Goal: Obtain resource: Download file/media

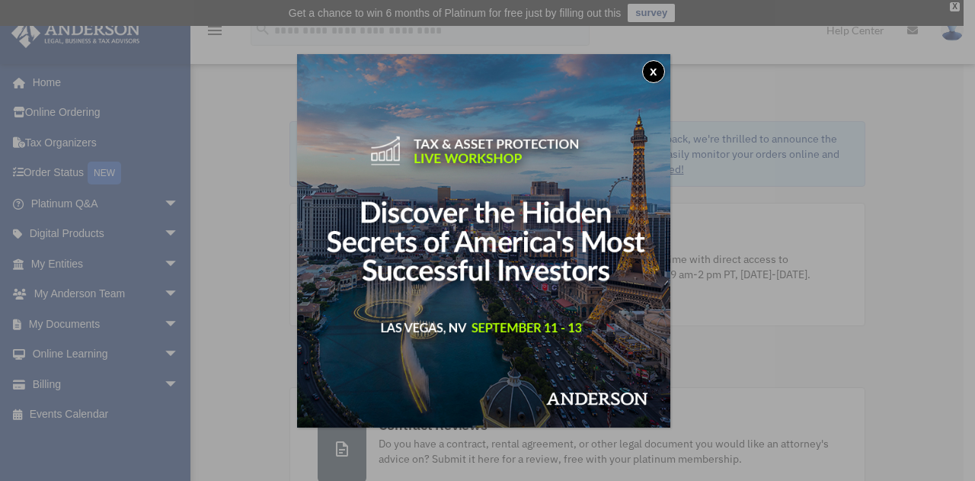
click at [651, 71] on button "x" at bounding box center [653, 71] width 23 height 23
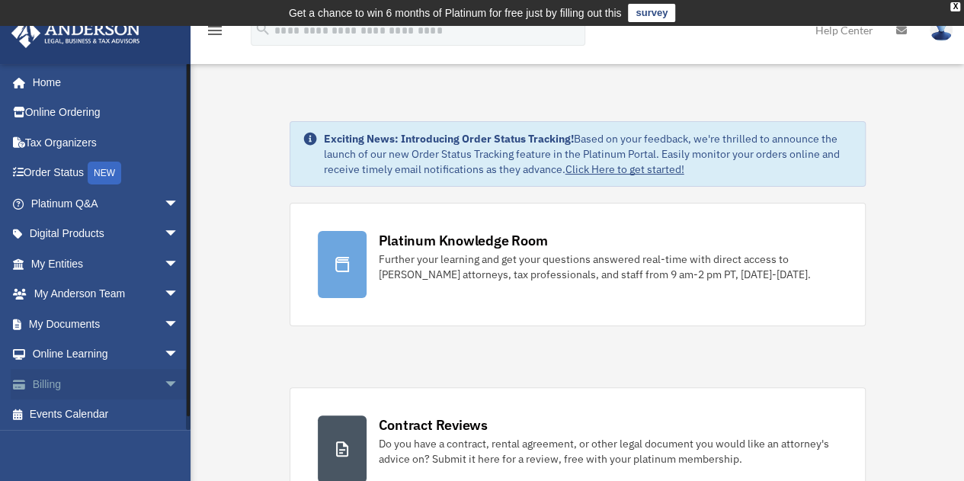
click at [75, 383] on link "Billing arrow_drop_down" at bounding box center [106, 384] width 191 height 30
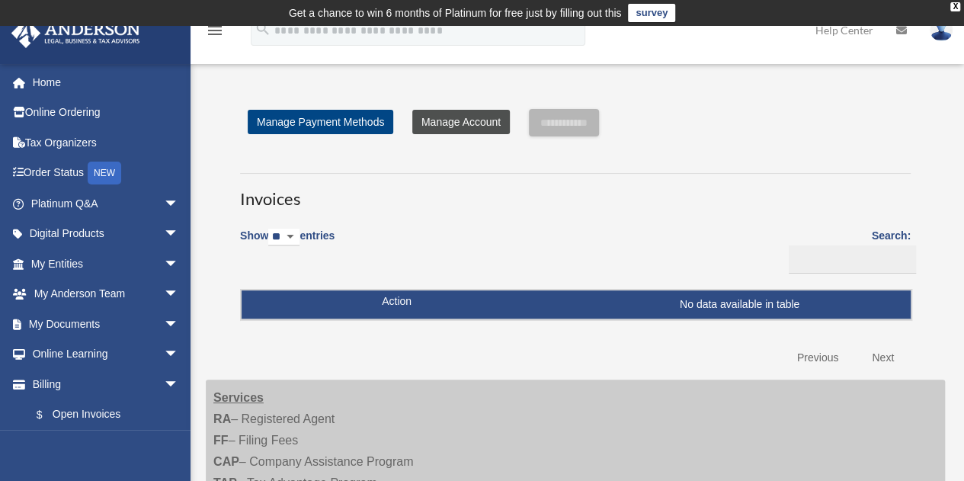
click at [459, 126] on link "Manage Account" at bounding box center [461, 122] width 98 height 24
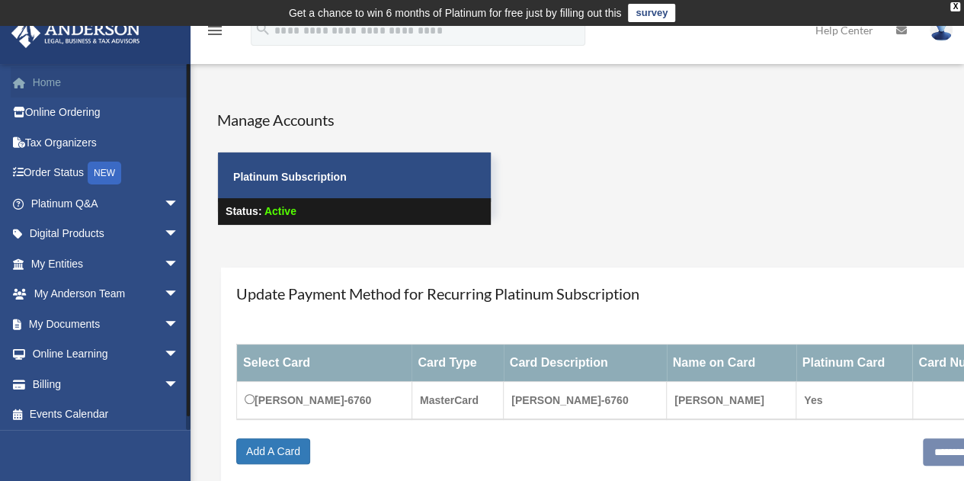
click at [63, 85] on link "Home" at bounding box center [106, 82] width 191 height 30
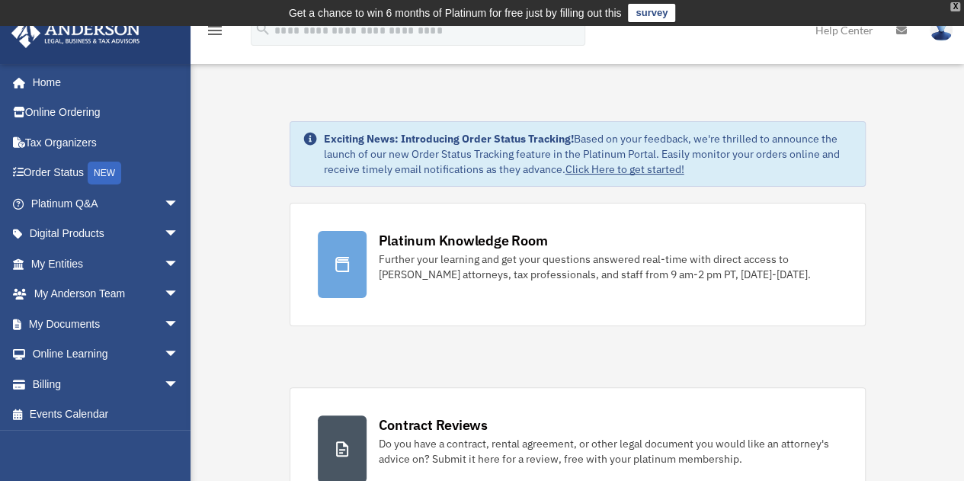
click at [954, 7] on div "X" at bounding box center [955, 6] width 10 height 9
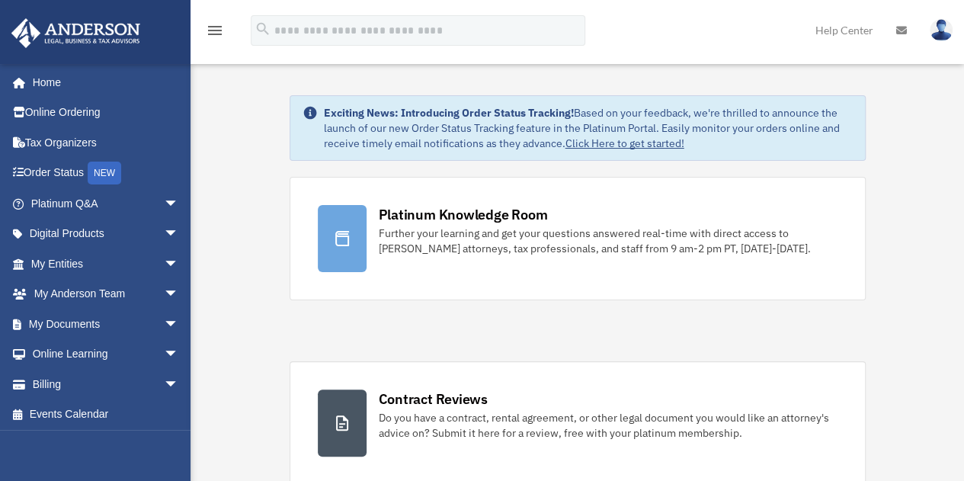
click at [651, 142] on link "Click Here to get started!" at bounding box center [624, 143] width 119 height 14
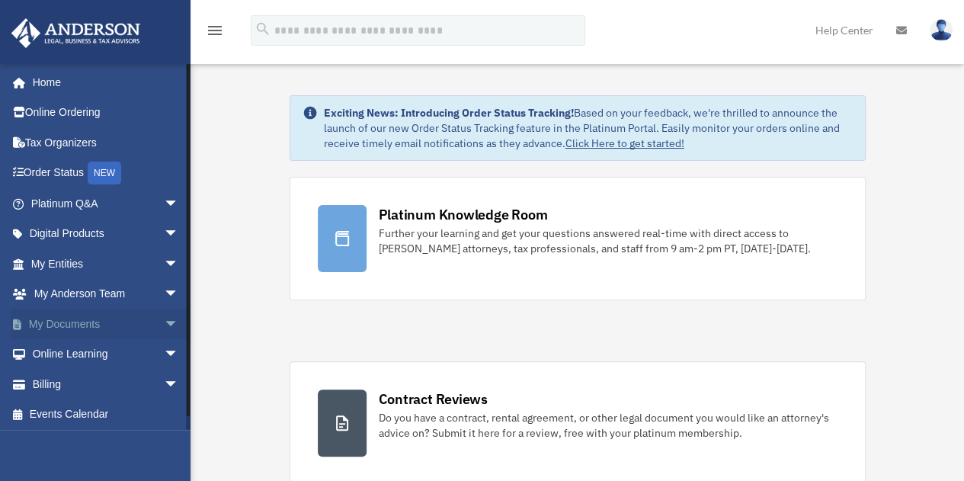
click at [116, 319] on link "My Documents arrow_drop_down" at bounding box center [106, 324] width 191 height 30
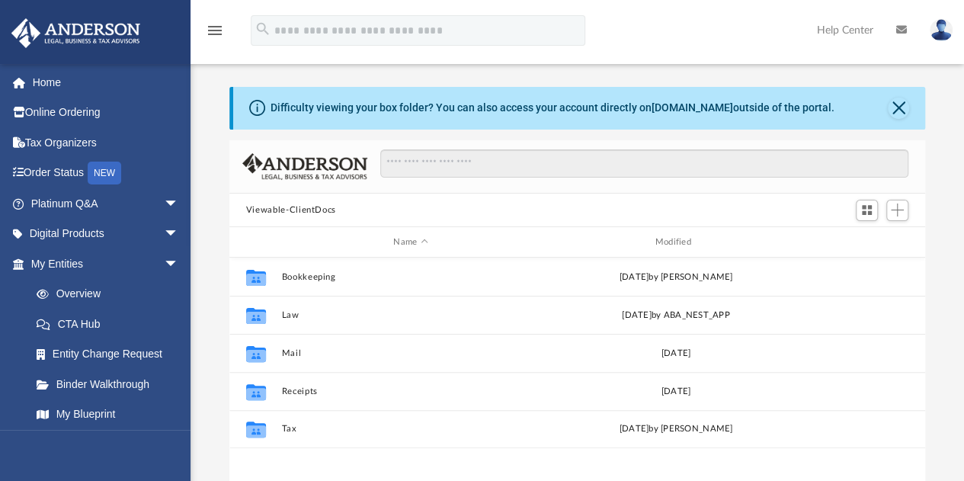
scroll to position [335, 684]
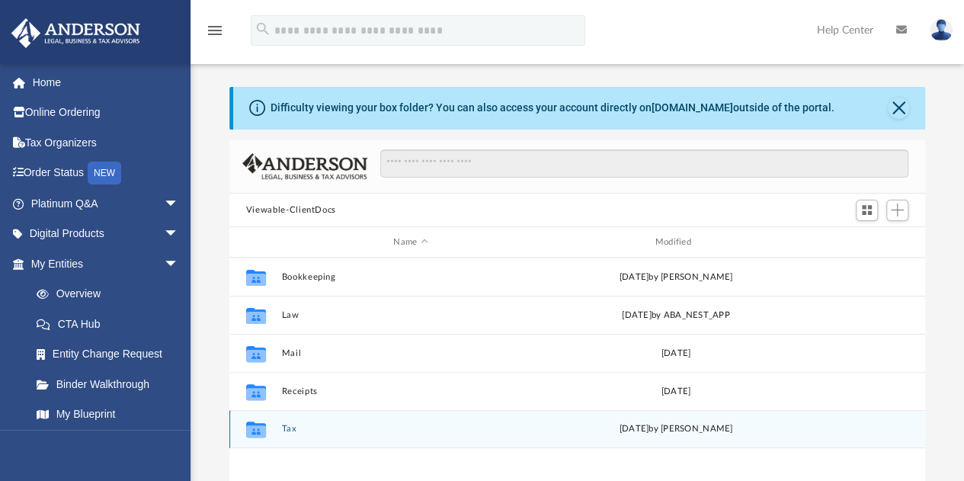
click at [617, 431] on div "Mon Jun 9 2025 by Maliya Sahagun" at bounding box center [675, 429] width 258 height 14
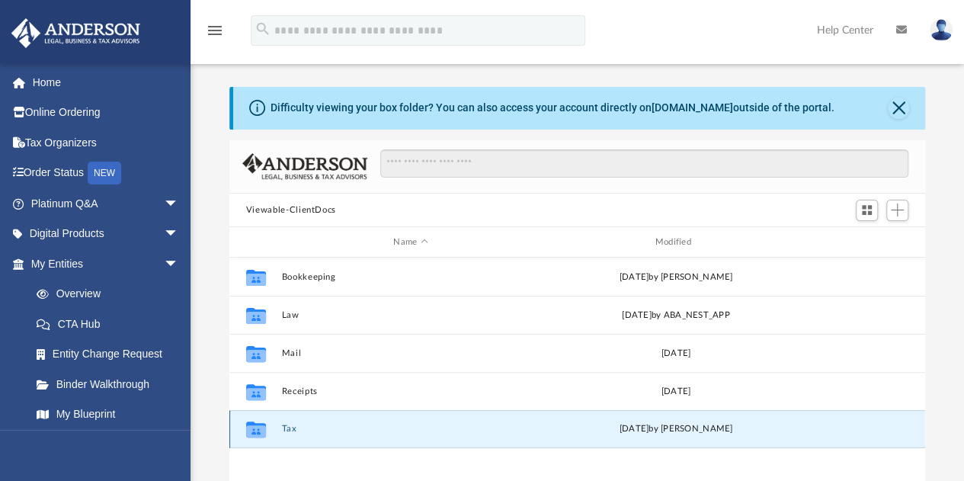
click at [256, 434] on icon "grid" at bounding box center [256, 431] width 20 height 12
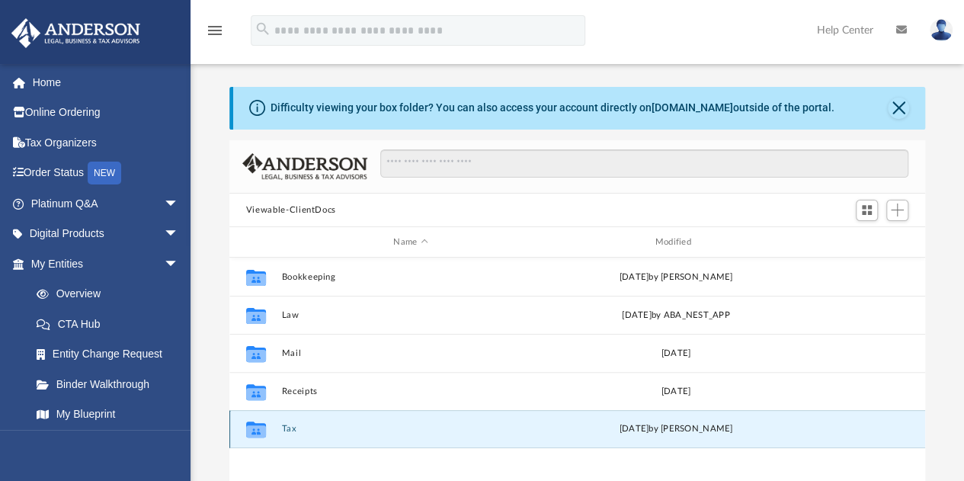
click at [302, 432] on button "Tax" at bounding box center [410, 429] width 258 height 10
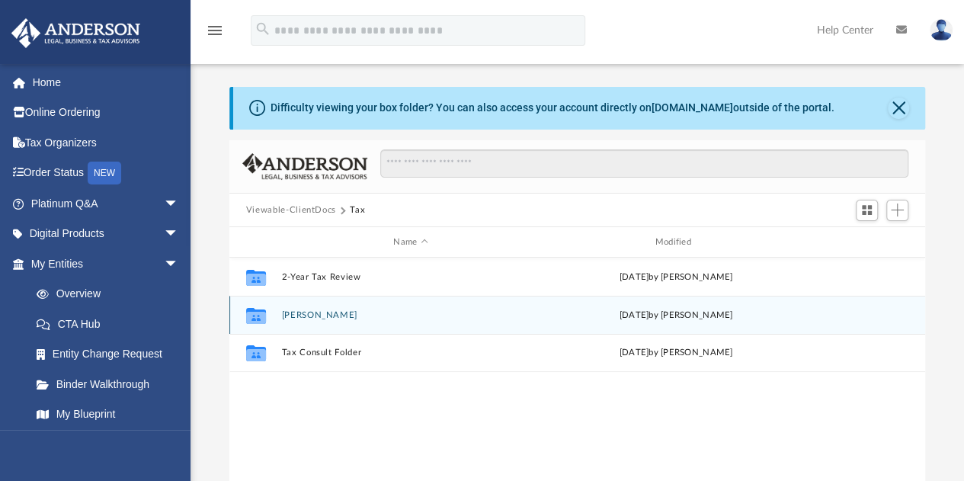
click at [319, 321] on div "Collaborated Folder Lo, Conrad Mon Jun 9 2025 by Maliya Sahagun" at bounding box center [577, 315] width 696 height 38
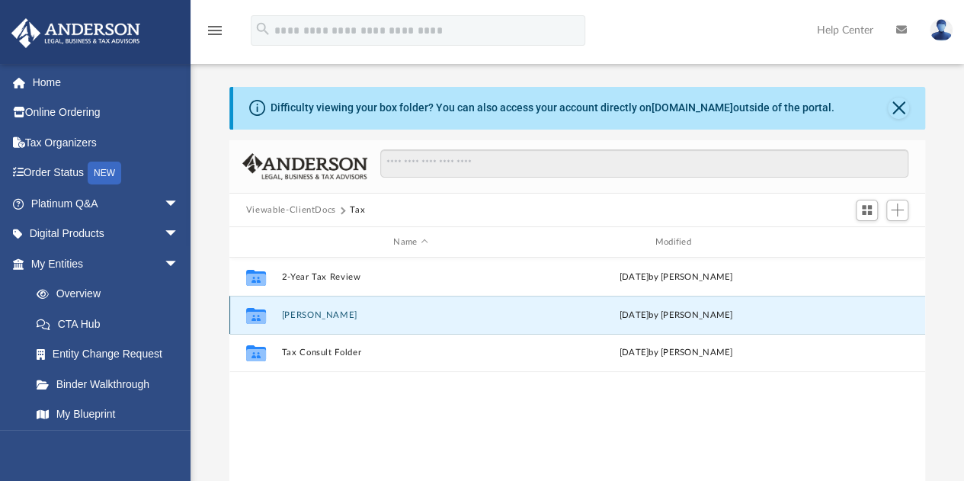
click at [319, 321] on div "Collaborated Folder Lo, Conrad Mon Jun 9 2025 by Maliya Sahagun" at bounding box center [577, 315] width 696 height 38
click at [319, 316] on button "Lo, Conrad" at bounding box center [410, 315] width 258 height 10
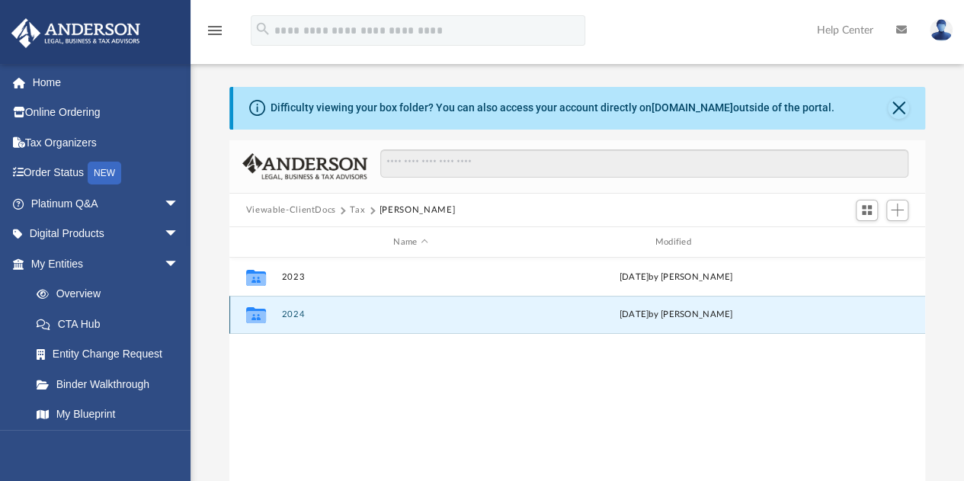
click at [298, 314] on button "2024" at bounding box center [410, 315] width 258 height 10
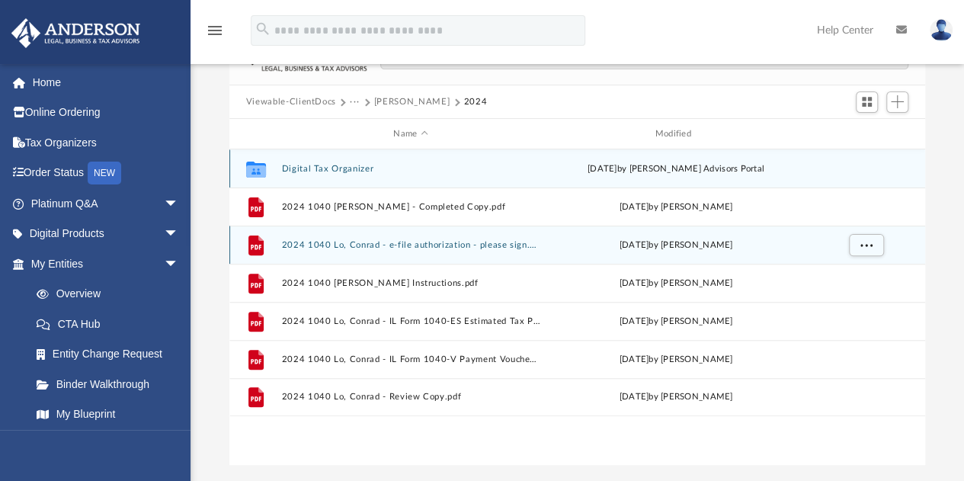
scroll to position [76, 0]
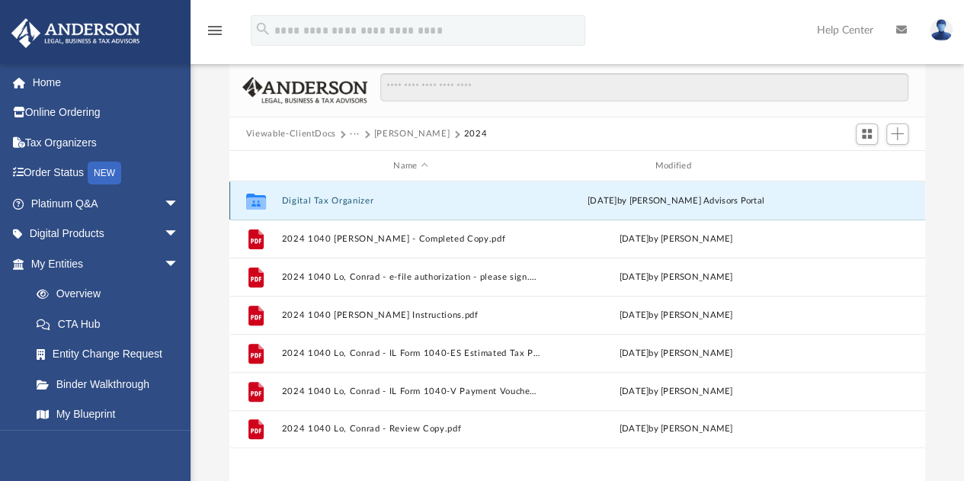
click at [322, 196] on button "Digital Tax Organizer" at bounding box center [410, 201] width 258 height 10
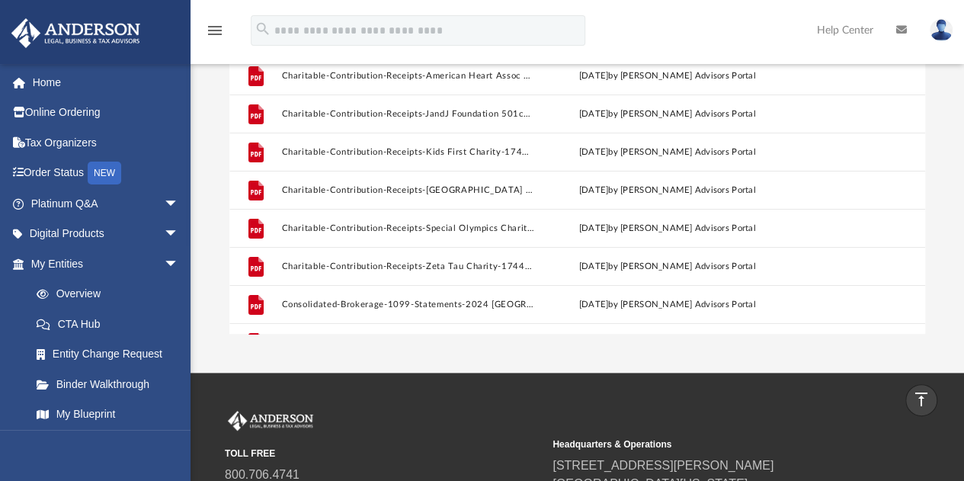
scroll to position [0, 0]
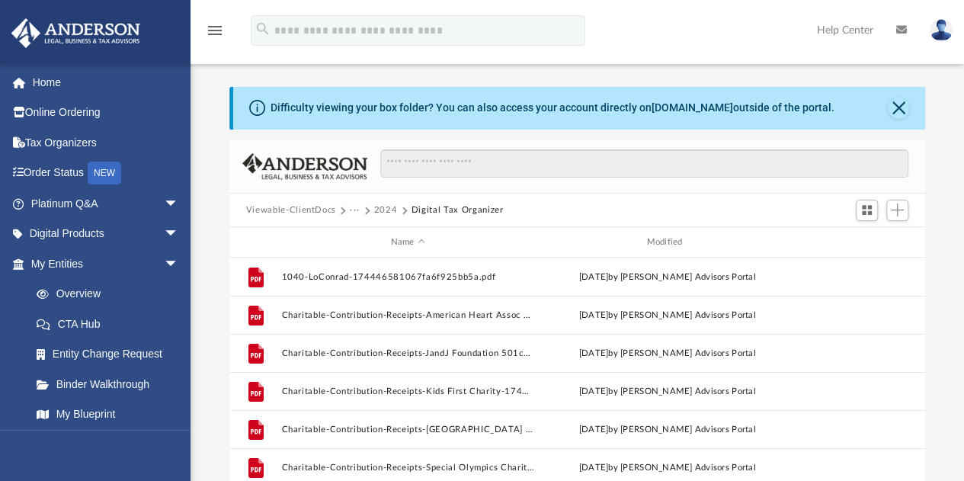
click at [377, 210] on button "2024" at bounding box center [386, 210] width 24 height 14
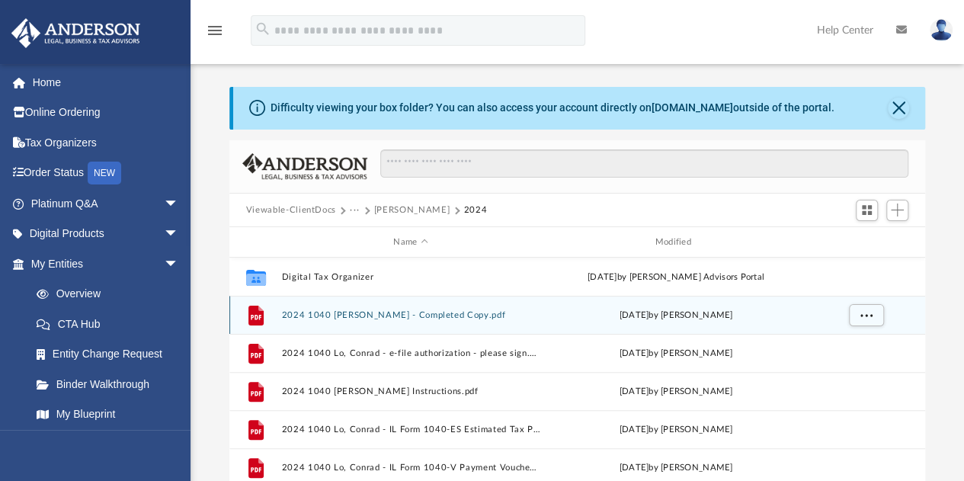
click at [425, 318] on button "2024 1040 Lo, Conrad - Completed Copy.pdf" at bounding box center [410, 315] width 258 height 10
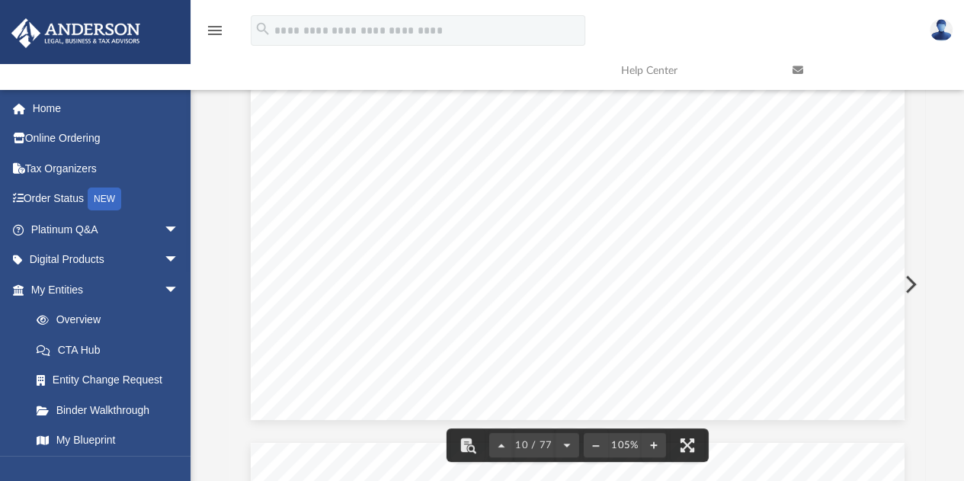
scroll to position [8610, 0]
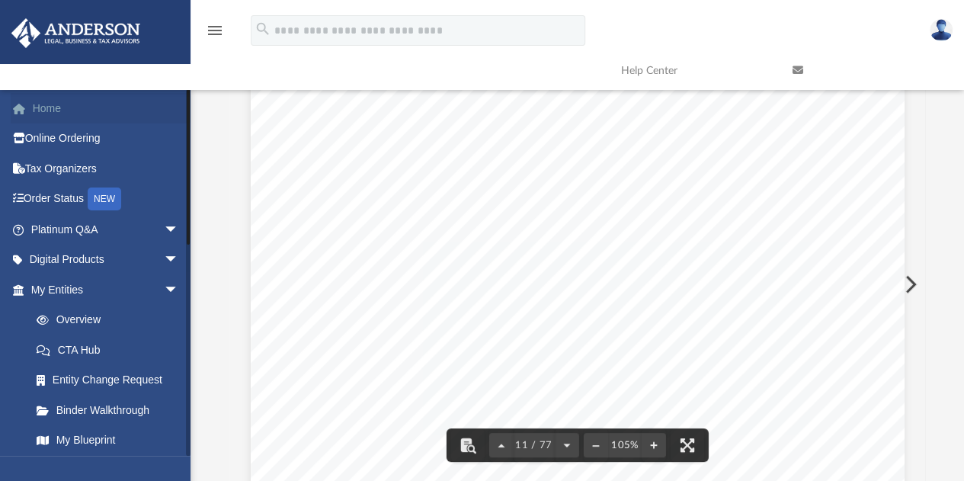
click at [64, 97] on link "Home" at bounding box center [106, 108] width 191 height 30
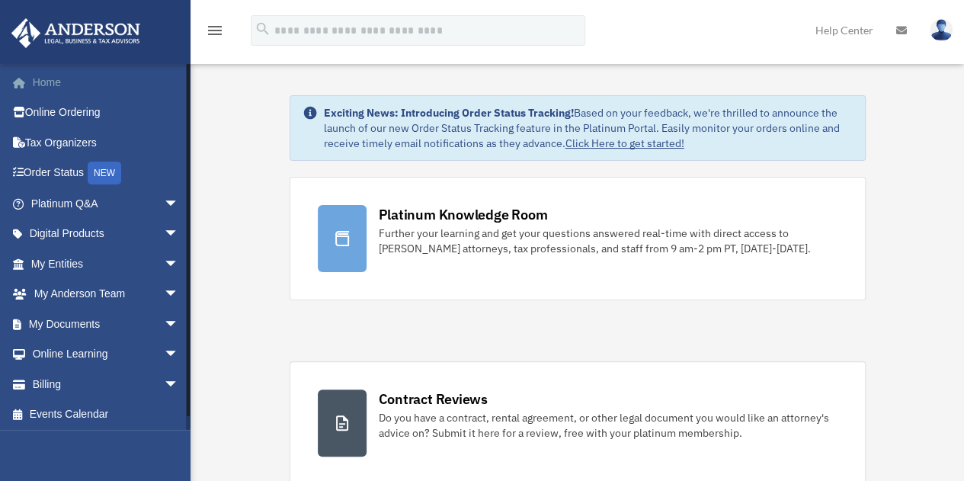
click at [64, 89] on link "Home" at bounding box center [106, 82] width 191 height 30
click at [38, 72] on link "Home" at bounding box center [106, 82] width 191 height 30
